Goal: Book appointment/travel/reservation

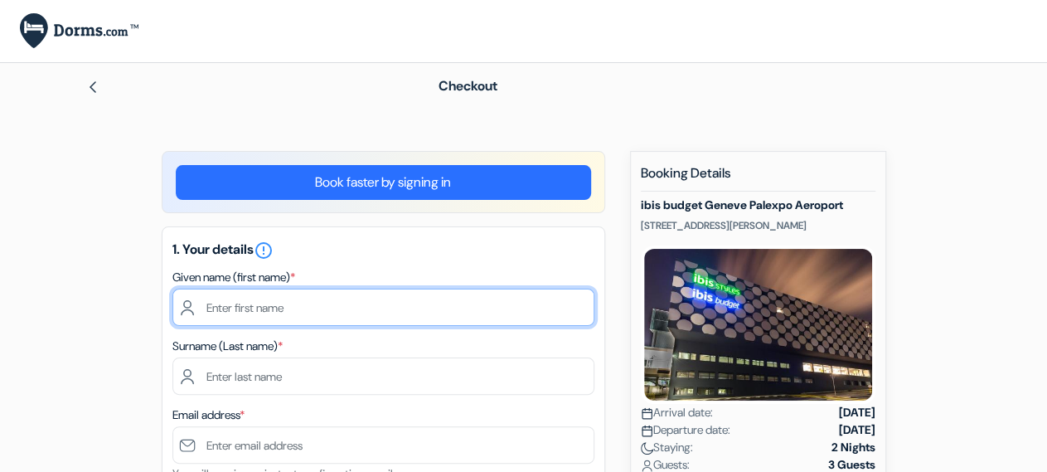
click at [317, 303] on input "text" at bounding box center [383, 306] width 422 height 37
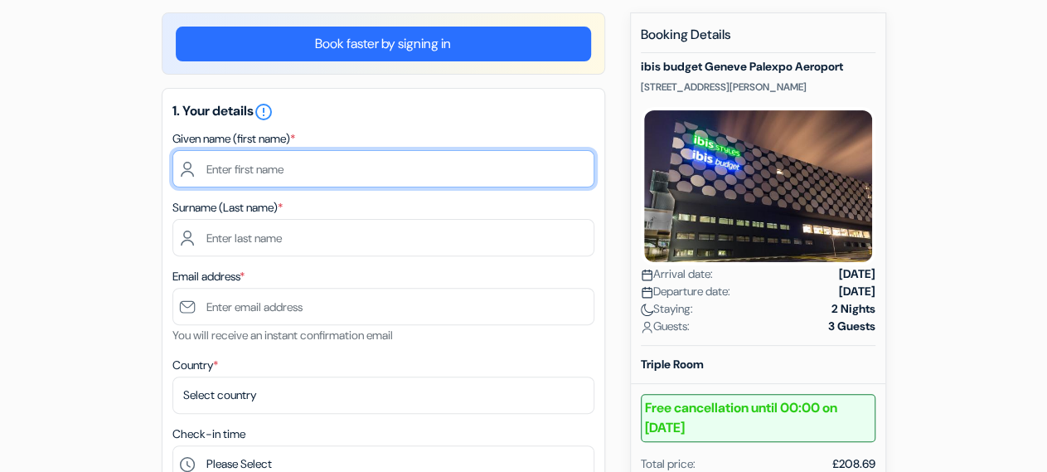
scroll to position [172, 0]
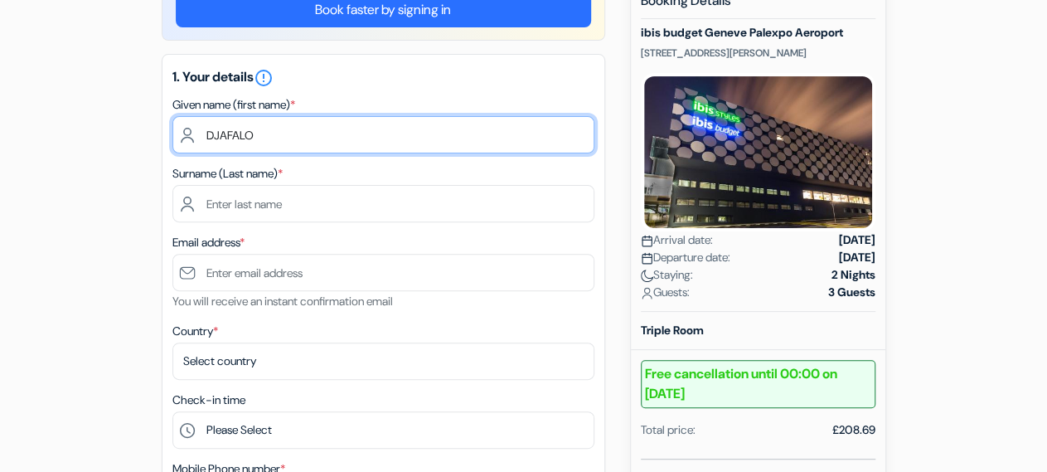
type input "DJAFALO"
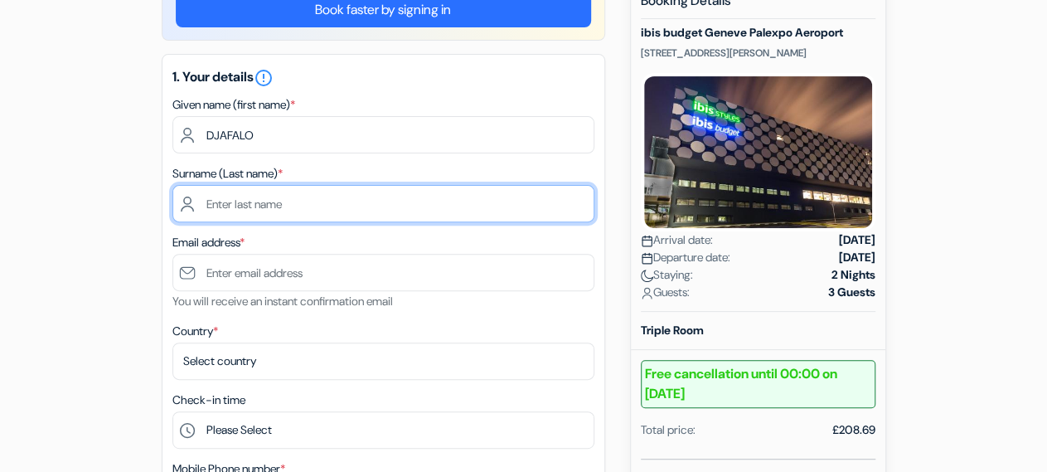
click at [317, 206] on input "text" at bounding box center [383, 203] width 422 height 37
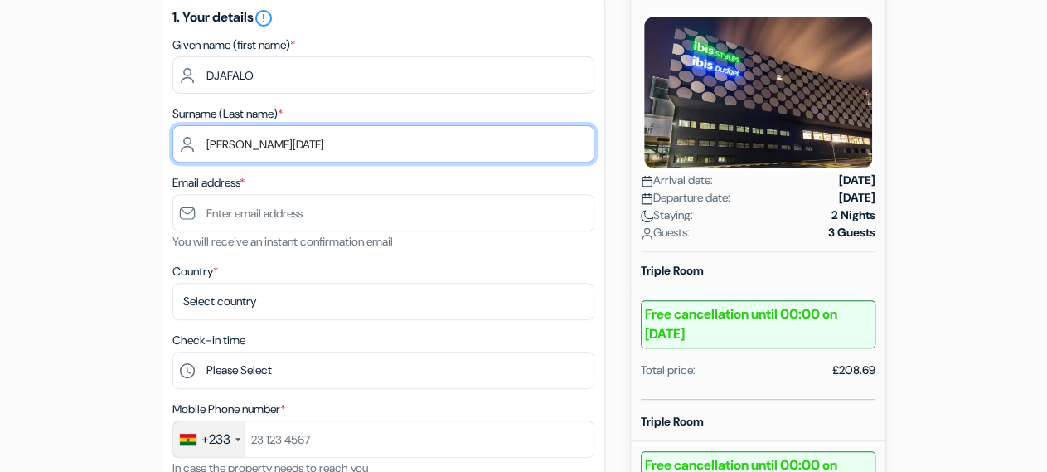
scroll to position [259, 0]
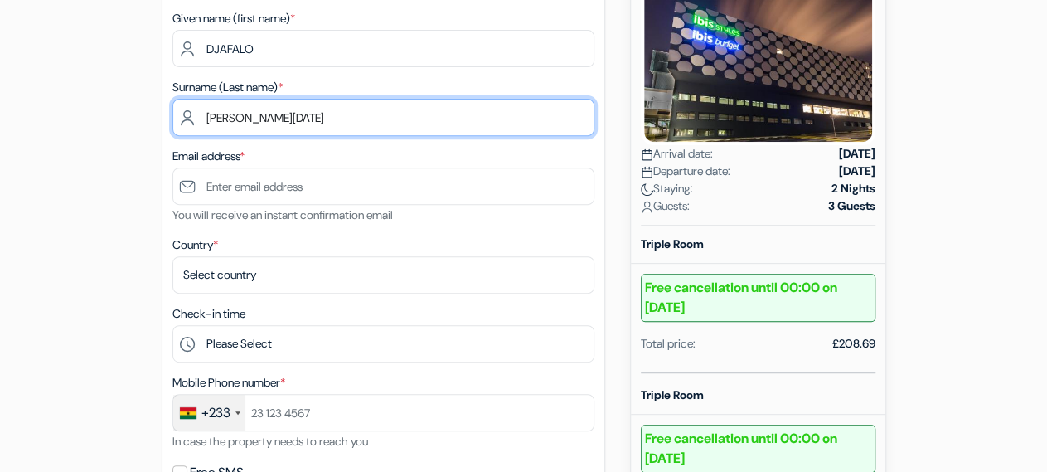
type input "[PERSON_NAME][DATE]"
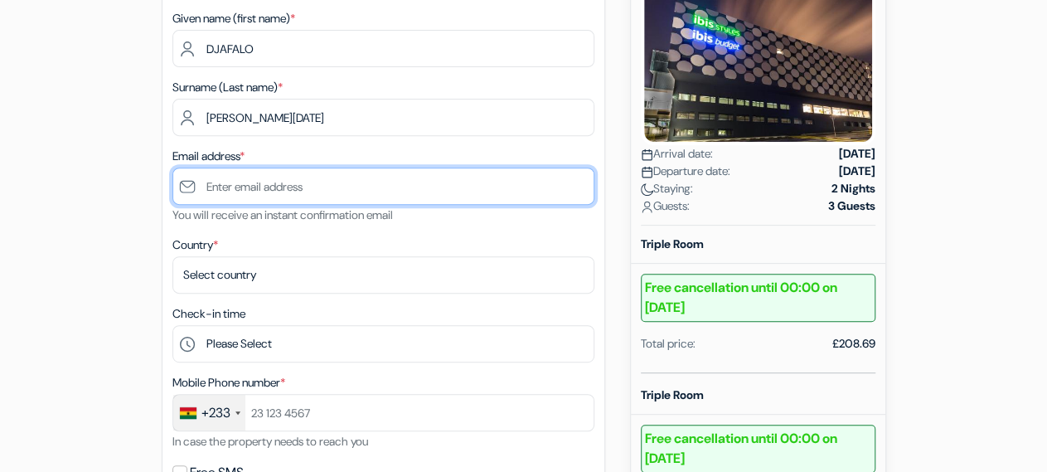
click at [303, 190] on input "text" at bounding box center [383, 185] width 422 height 37
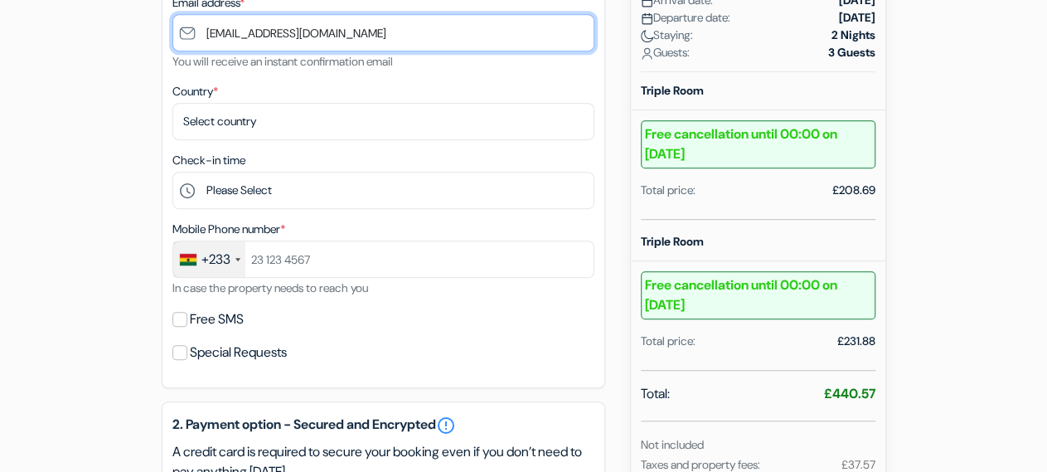
scroll to position [431, 0]
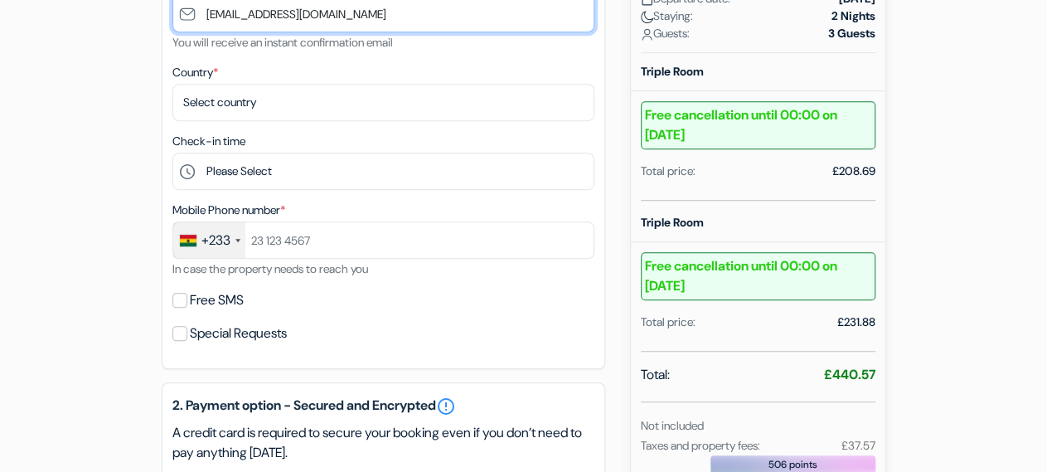
type input "[EMAIL_ADDRESS][DOMAIN_NAME]"
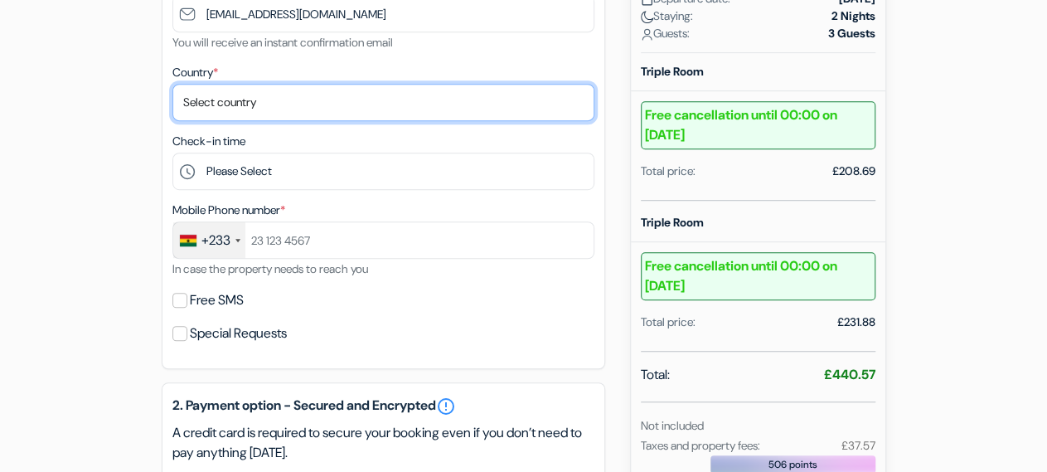
click at [172, 84] on select "Select country [GEOGRAPHIC_DATA] [GEOGRAPHIC_DATA] [GEOGRAPHIC_DATA] [GEOGRAPHI…" at bounding box center [383, 102] width 422 height 37
select select "tg"
click option "[GEOGRAPHIC_DATA]" at bounding box center [0, 0] width 0 height 0
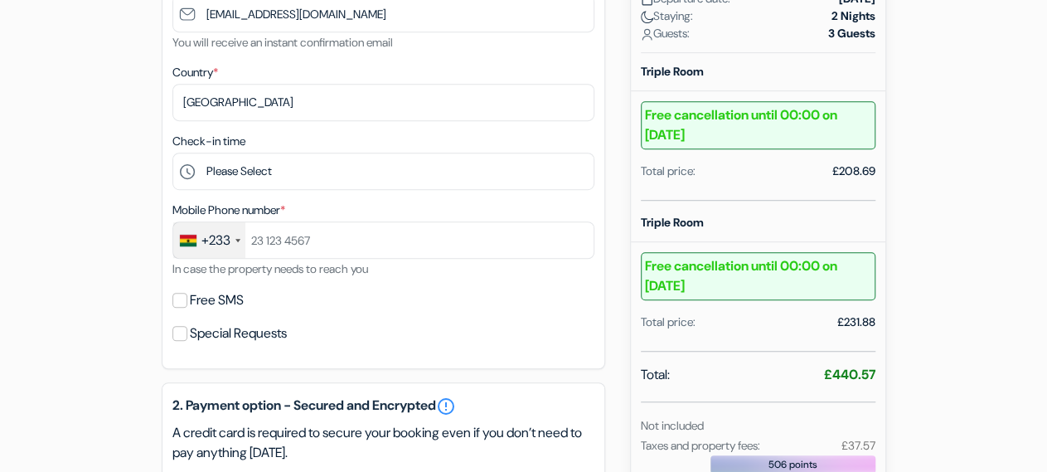
click at [239, 241] on div at bounding box center [237, 240] width 5 height 3
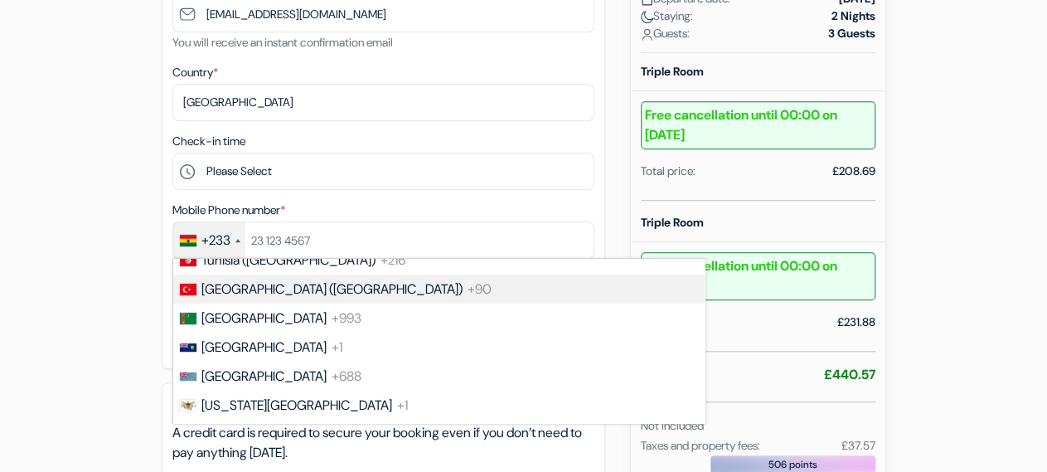
scroll to position [6547, 0]
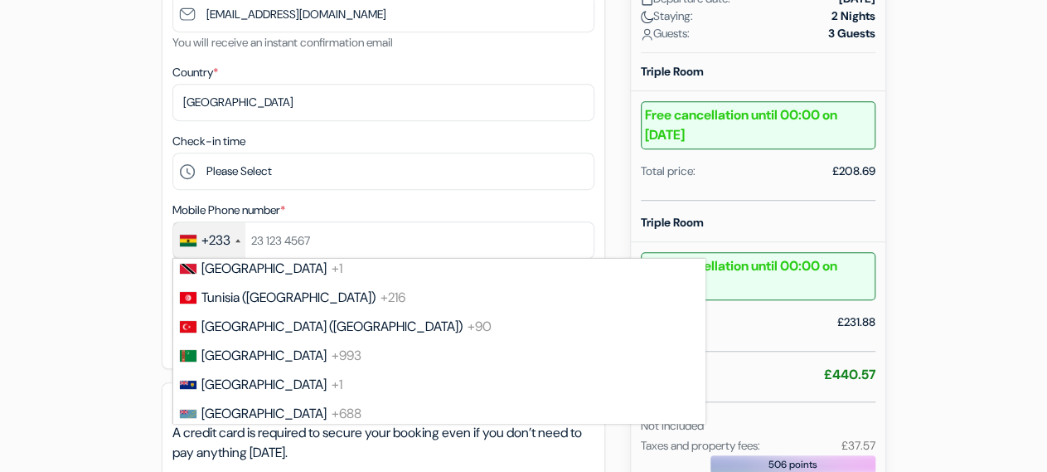
click at [238, 258] on div "+233" at bounding box center [209, 240] width 72 height 36
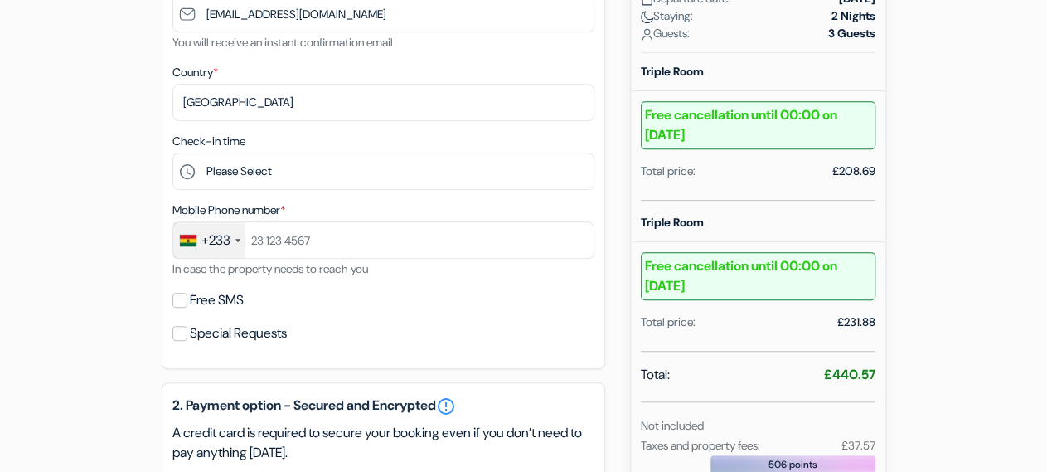
click at [238, 242] on div at bounding box center [237, 240] width 5 height 3
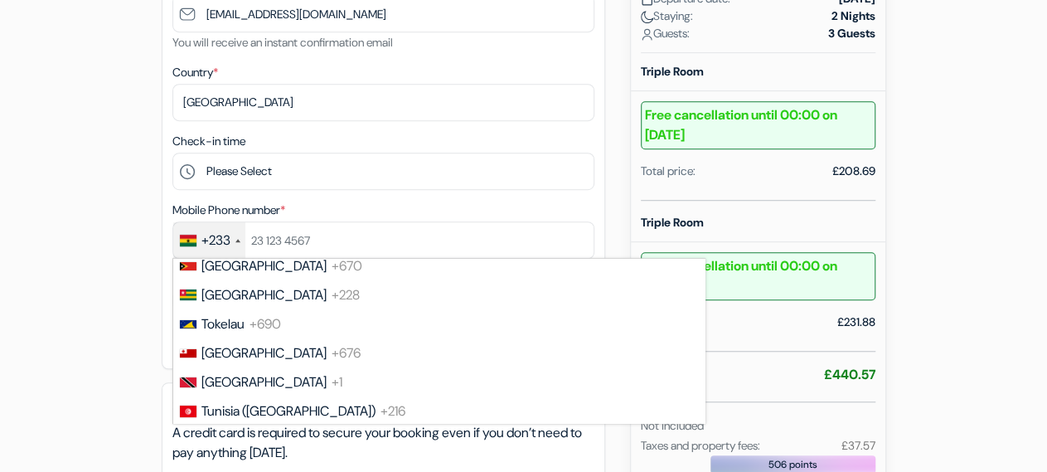
scroll to position [6477, 0]
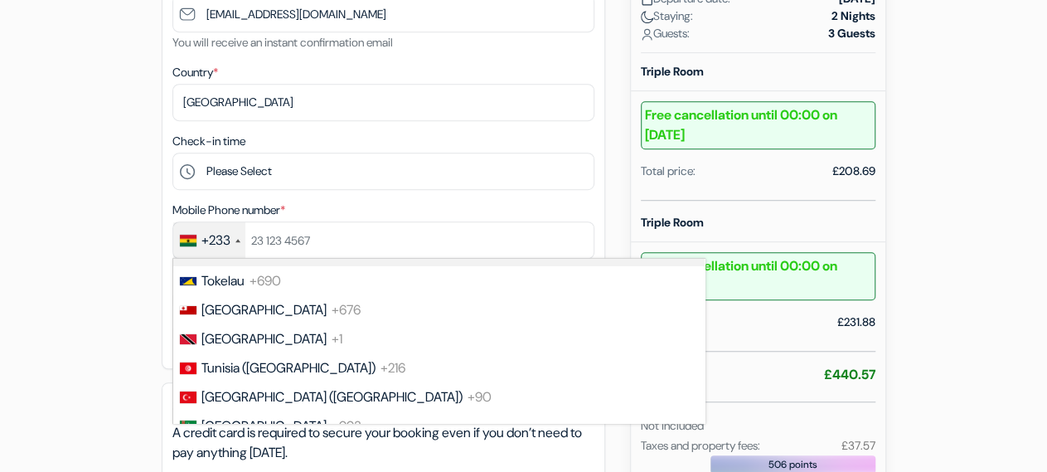
click at [332, 260] on span "+228" at bounding box center [346, 251] width 28 height 17
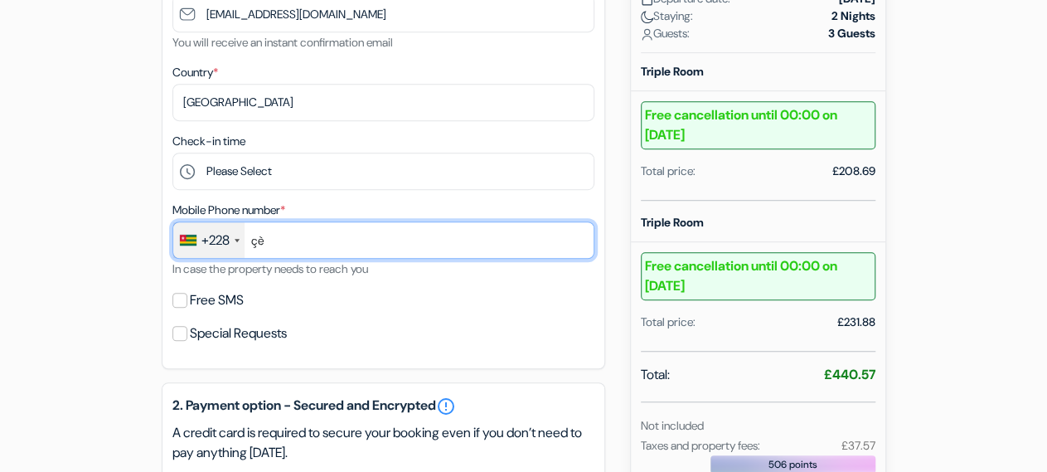
type input "ç"
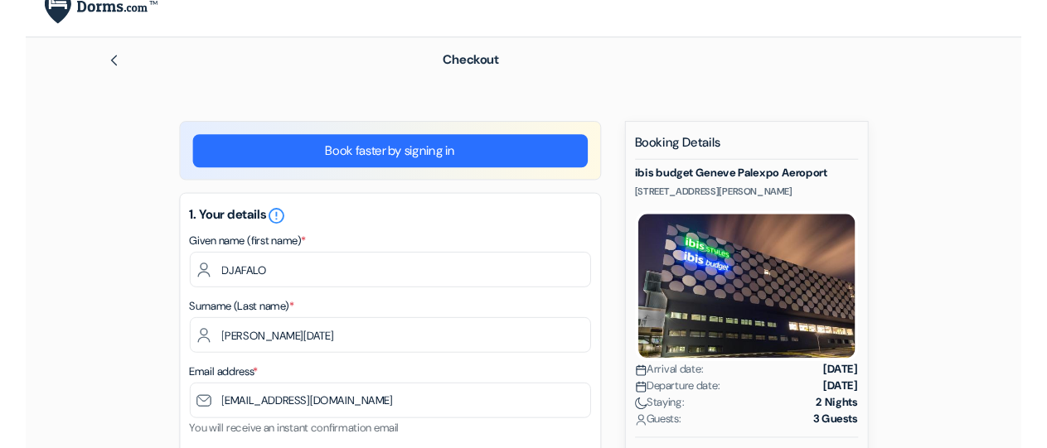
scroll to position [0, 0]
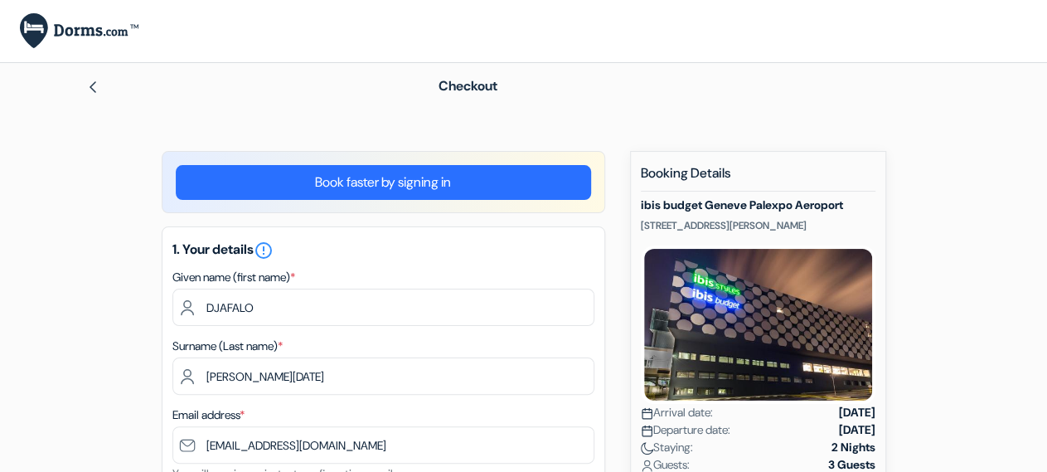
type input "97107314"
